Goal: Navigation & Orientation: Go to known website

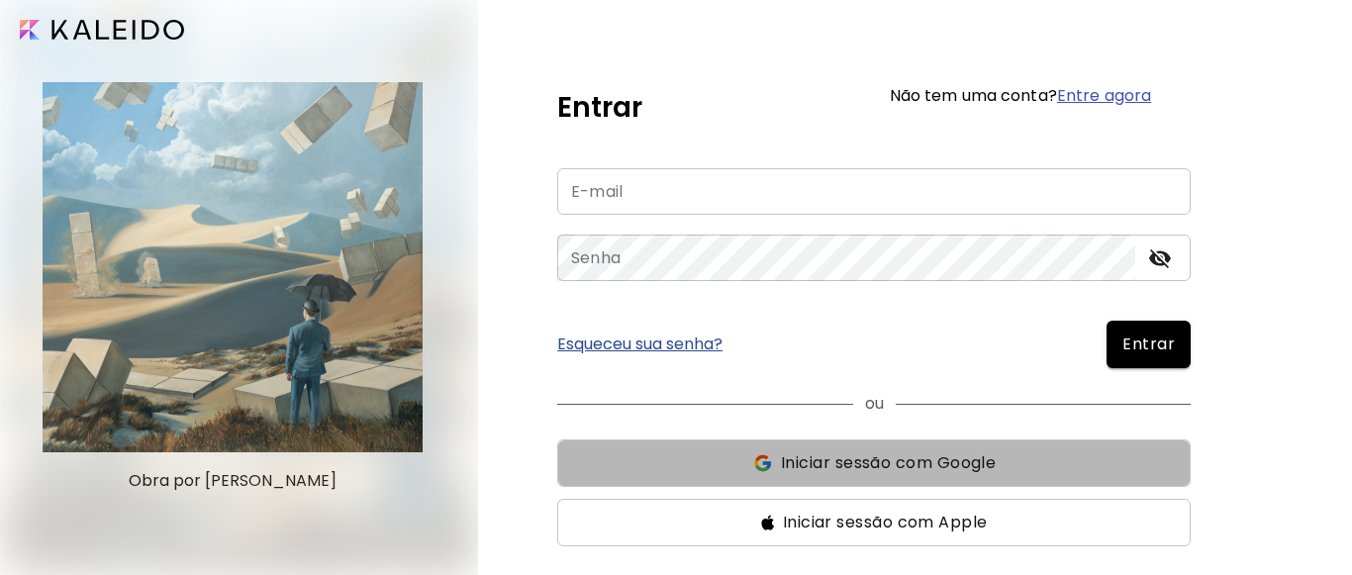
click at [827, 469] on span "Iniciar sessão com Google" at bounding box center [888, 463] width 215 height 24
